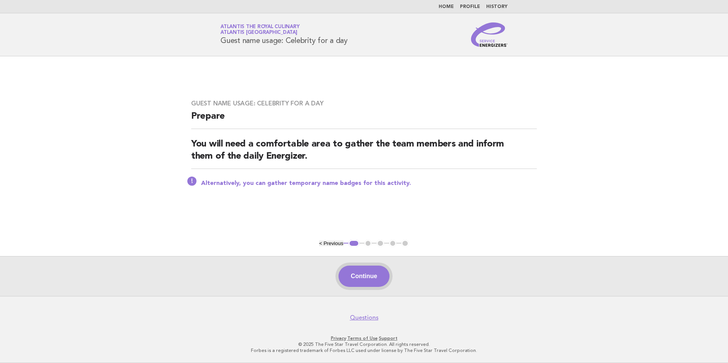
click at [355, 271] on button "Continue" at bounding box center [364, 276] width 51 height 21
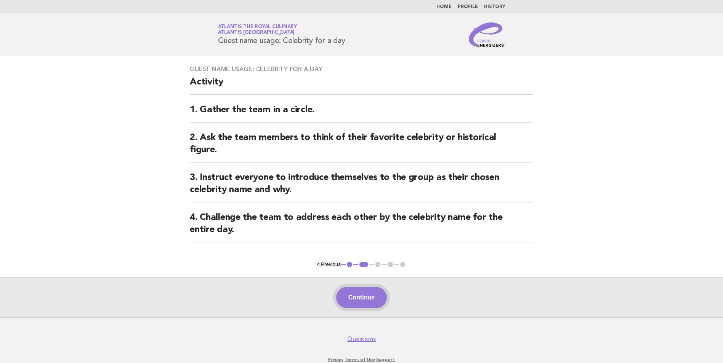
click at [372, 294] on button "Continue" at bounding box center [361, 297] width 51 height 21
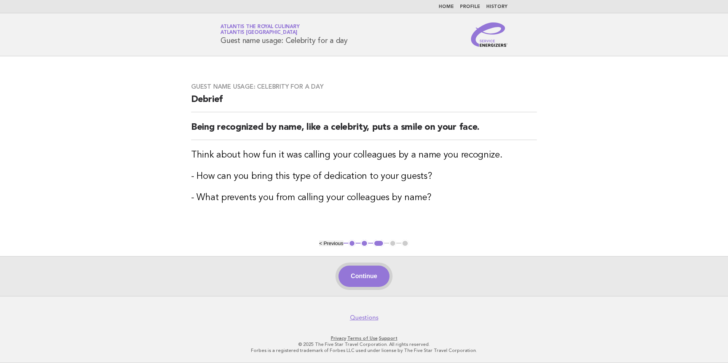
click at [365, 281] on button "Continue" at bounding box center [364, 276] width 51 height 21
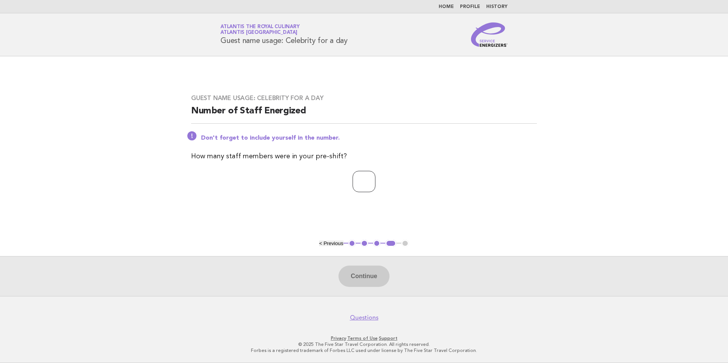
click at [360, 180] on input "number" at bounding box center [364, 181] width 23 height 21
type input "*"
click at [376, 284] on button "Continue" at bounding box center [364, 276] width 51 height 21
